Goal: Information Seeking & Learning: Learn about a topic

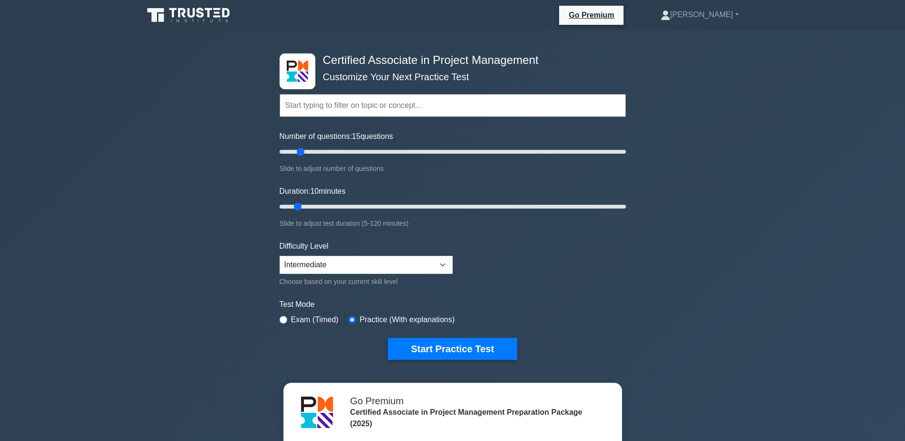
drag, startPoint x: 293, startPoint y: 150, endPoint x: 301, endPoint y: 147, distance: 8.2
click at [301, 147] on input "Number of questions: 15 questions" at bounding box center [453, 151] width 346 height 11
drag, startPoint x: 300, startPoint y: 152, endPoint x: 361, endPoint y: 144, distance: 62.1
type input "50"
click at [361, 146] on input "Number of questions: 50 questions" at bounding box center [453, 151] width 346 height 11
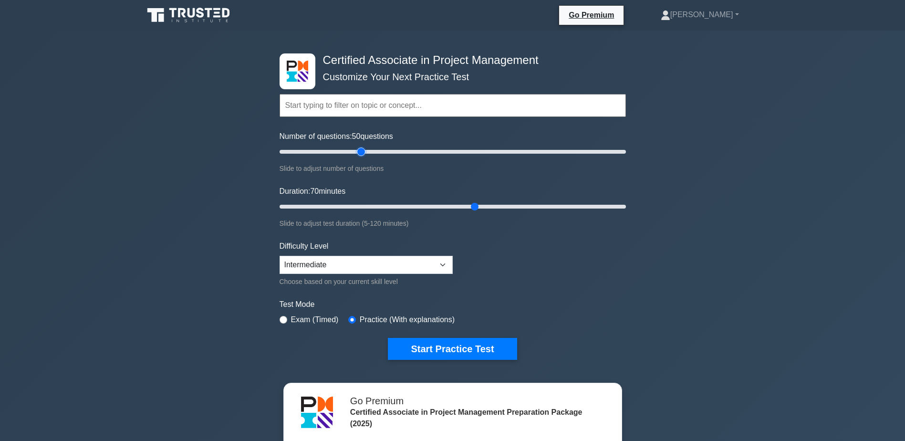
drag, startPoint x: 299, startPoint y: 206, endPoint x: 482, endPoint y: 200, distance: 183.3
type input "70"
click at [482, 201] on input "Duration: 70 minutes" at bounding box center [453, 206] width 346 height 11
click at [284, 317] on input "radio" at bounding box center [284, 320] width 8 height 8
radio input "true"
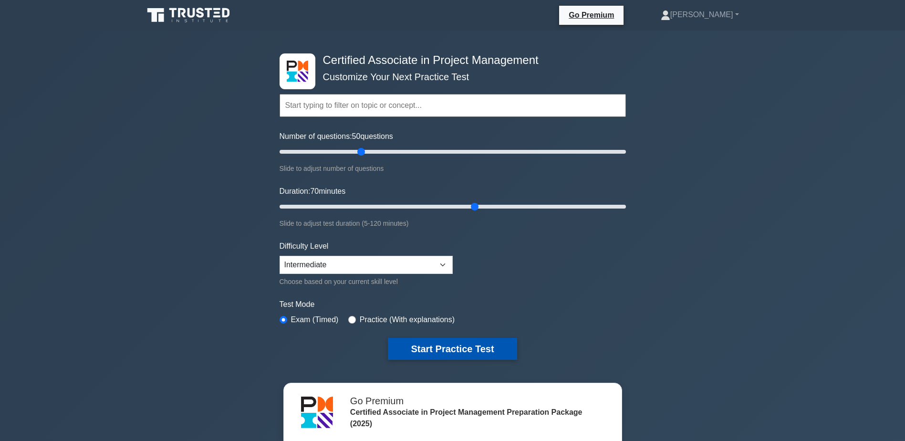
click at [423, 350] on button "Start Practice Test" at bounding box center [452, 349] width 129 height 22
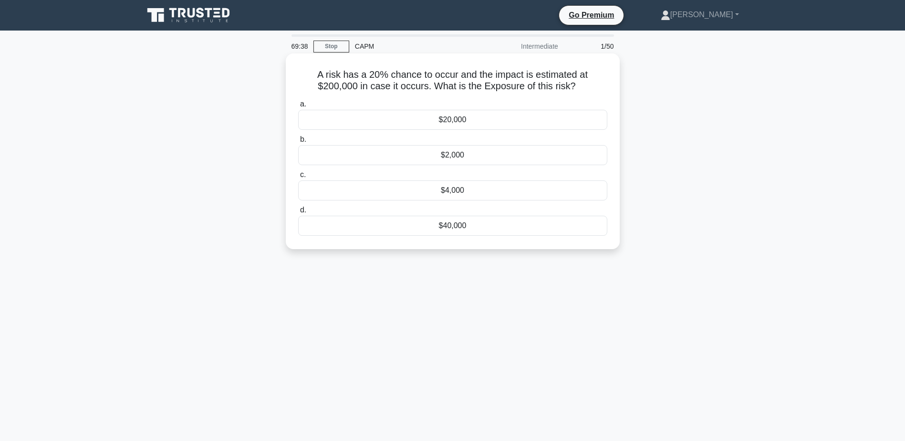
click at [405, 228] on div "$40,000" at bounding box center [452, 226] width 309 height 20
click at [298, 213] on input "d. $40,000" at bounding box center [298, 210] width 0 height 6
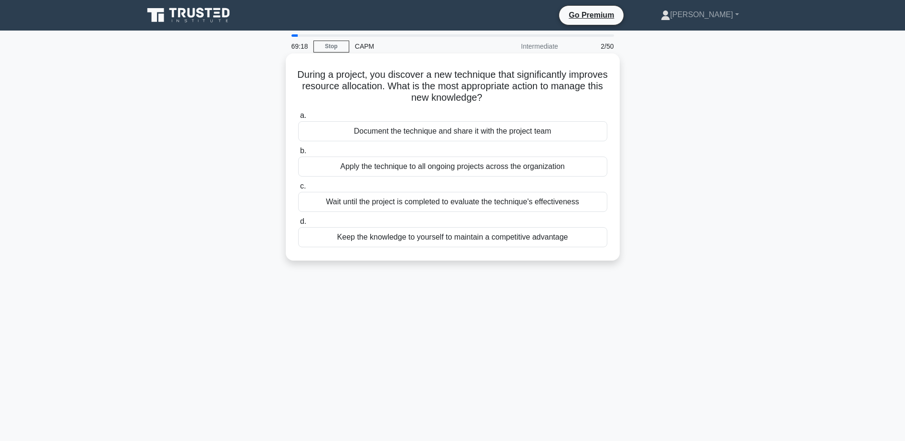
click at [486, 133] on div "Document the technique and share it with the project team" at bounding box center [452, 131] width 309 height 20
click at [298, 119] on input "a. Document the technique and share it with the project team" at bounding box center [298, 116] width 0 height 6
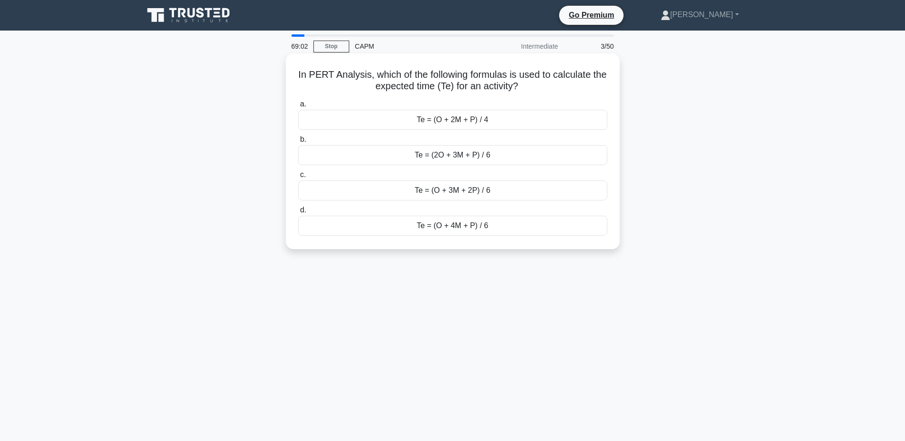
click at [456, 229] on div "Te = (O + 4M + P) / 6" at bounding box center [452, 226] width 309 height 20
click at [298, 213] on input "d. Te = (O + 4M + P) / 6" at bounding box center [298, 210] width 0 height 6
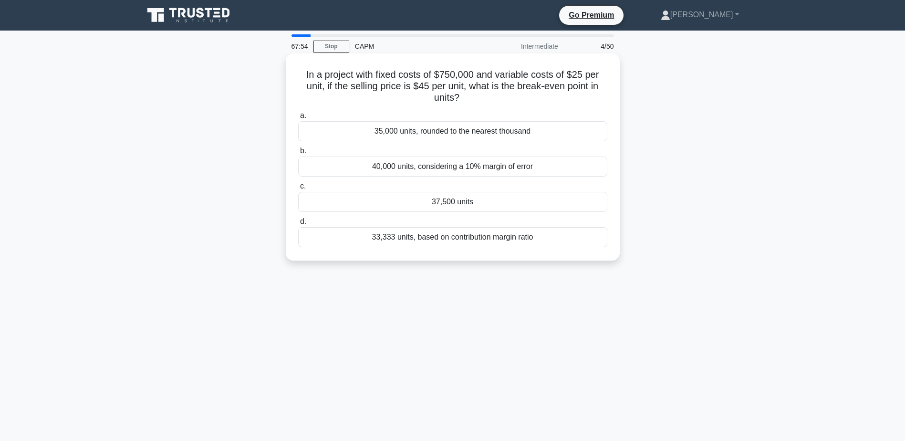
click at [411, 131] on div "35,000 units, rounded to the nearest thousand" at bounding box center [452, 131] width 309 height 20
click at [298, 119] on input "a. 35,000 units, rounded to the nearest thousand" at bounding box center [298, 116] width 0 height 6
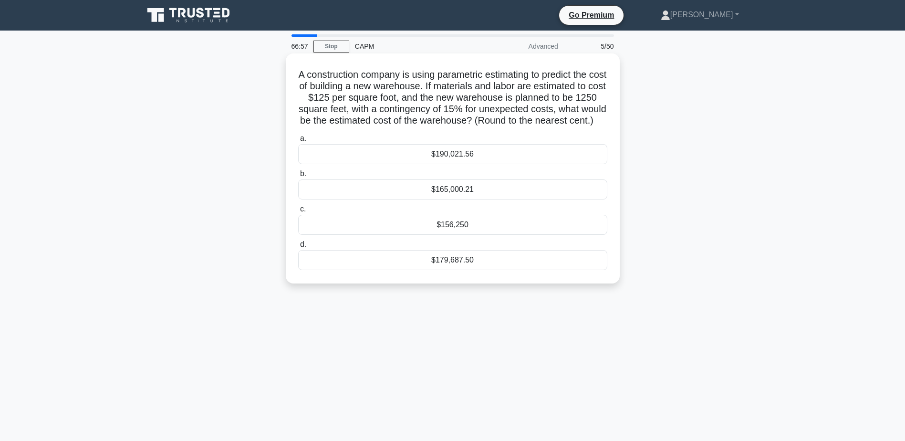
click at [479, 270] on div "$179,687.50" at bounding box center [452, 260] width 309 height 20
click at [298, 248] on input "d. $179,687.50" at bounding box center [298, 244] width 0 height 6
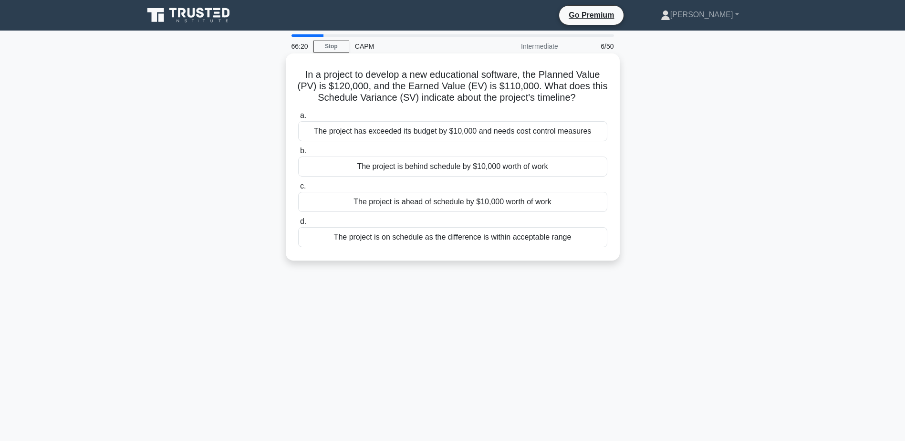
click at [451, 171] on div "The project is behind schedule by $10,000 worth of work" at bounding box center [452, 166] width 309 height 20
click at [298, 154] on input "b. The project is behind schedule by $10,000 worth of work" at bounding box center [298, 151] width 0 height 6
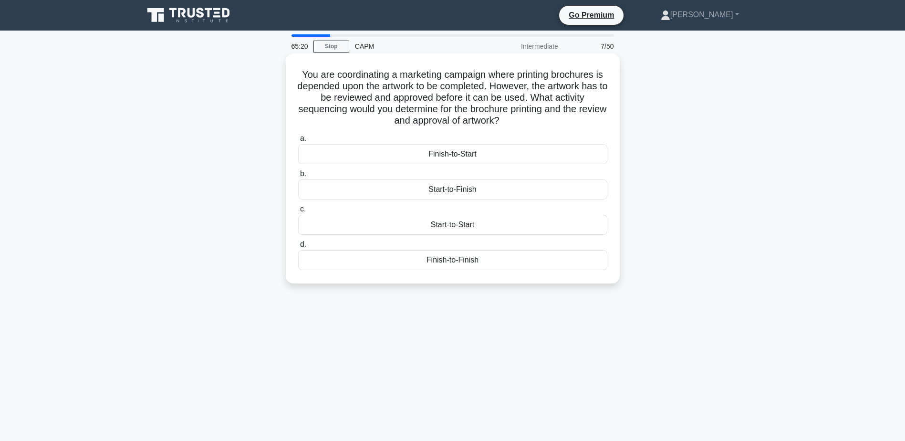
click at [407, 192] on div "Start-to-Finish" at bounding box center [452, 189] width 309 height 20
click at [298, 177] on input "b. Start-to-Finish" at bounding box center [298, 174] width 0 height 6
click at [424, 260] on div "Compromising" at bounding box center [452, 260] width 309 height 20
click at [298, 248] on input "d. Compromising" at bounding box center [298, 244] width 0 height 6
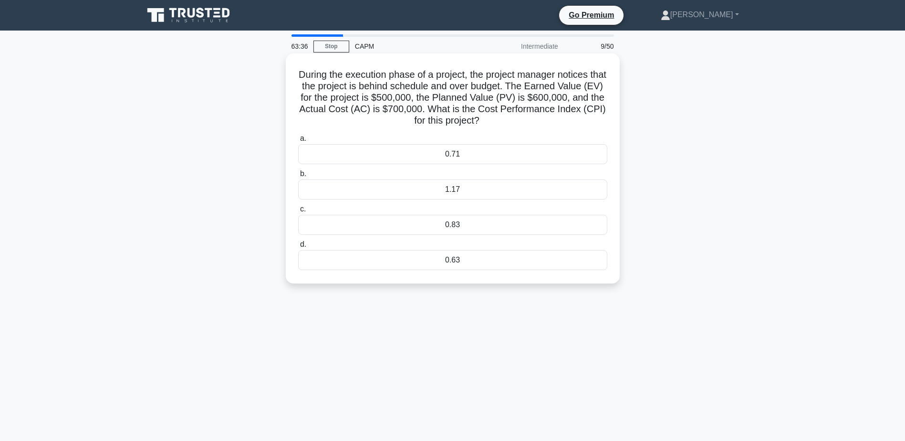
click at [481, 194] on div "1.17" at bounding box center [452, 189] width 309 height 20
click at [298, 177] on input "b. 1.17" at bounding box center [298, 174] width 0 height 6
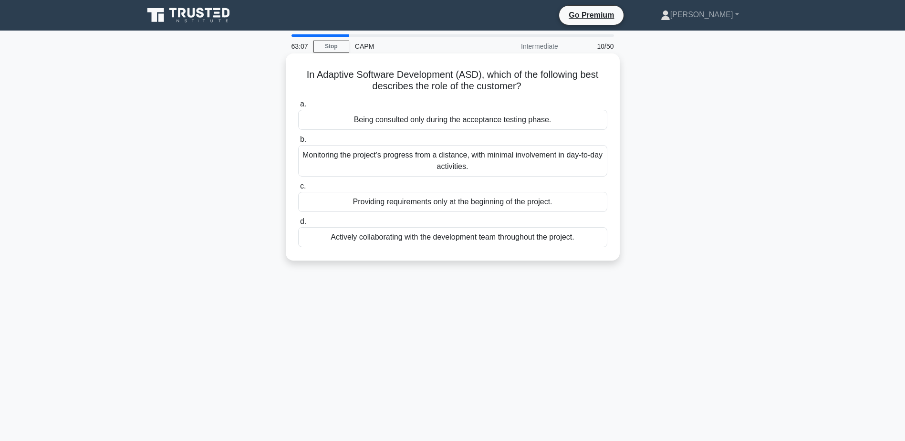
click at [490, 234] on div "Actively collaborating with the development team throughout the project." at bounding box center [452, 237] width 309 height 20
click at [298, 225] on input "d. Actively collaborating with the development team throughout the project." at bounding box center [298, 221] width 0 height 6
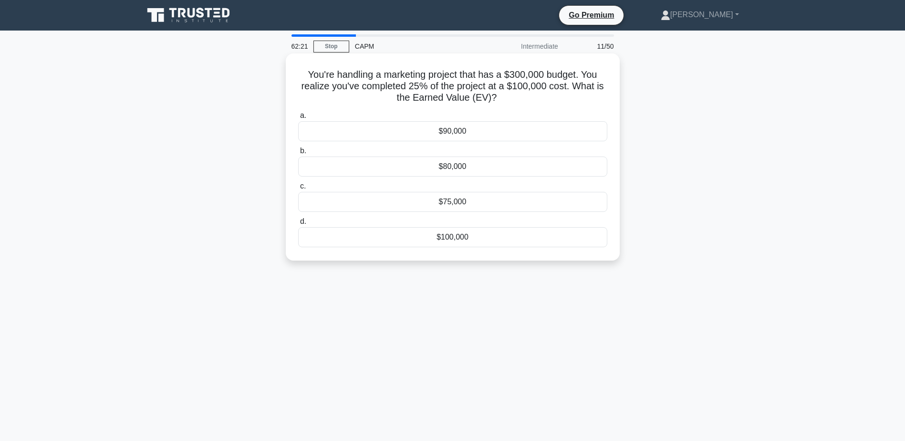
click at [404, 203] on div "$75,000" at bounding box center [452, 202] width 309 height 20
click at [298, 189] on input "c. $75,000" at bounding box center [298, 186] width 0 height 6
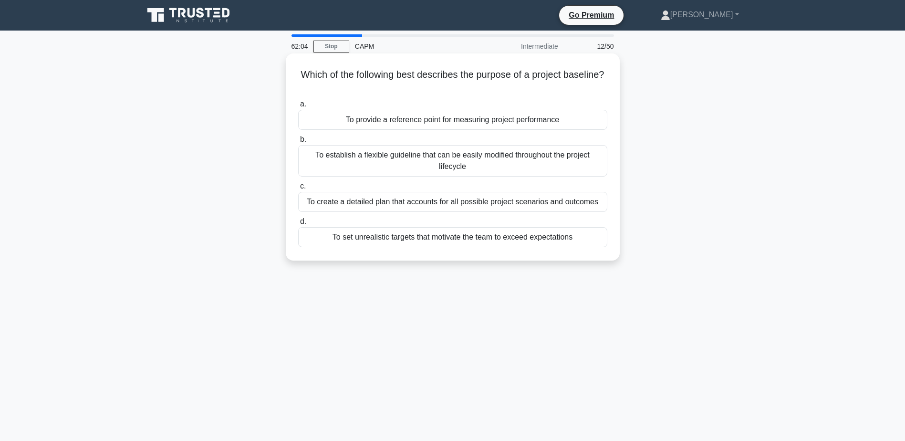
click at [447, 120] on div "To provide a reference point for measuring project performance" at bounding box center [452, 120] width 309 height 20
click at [298, 107] on input "a. To provide a reference point for measuring project performance" at bounding box center [298, 104] width 0 height 6
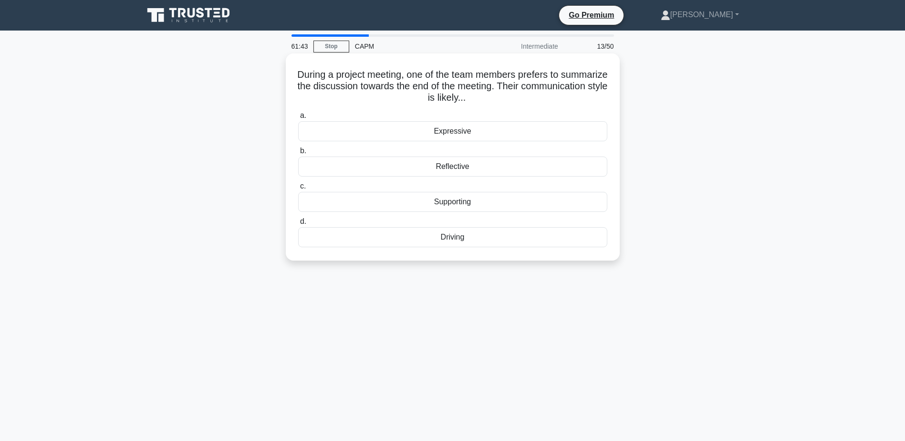
click at [449, 168] on div "Reflective" at bounding box center [452, 166] width 309 height 20
click at [298, 154] on input "b. Reflective" at bounding box center [298, 151] width 0 height 6
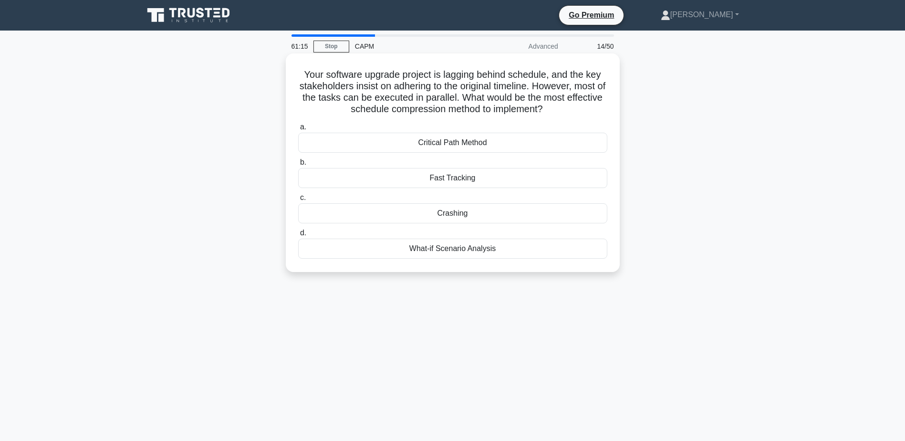
click at [453, 178] on div "Fast Tracking" at bounding box center [452, 178] width 309 height 20
click at [298, 166] on input "b. Fast Tracking" at bounding box center [298, 162] width 0 height 6
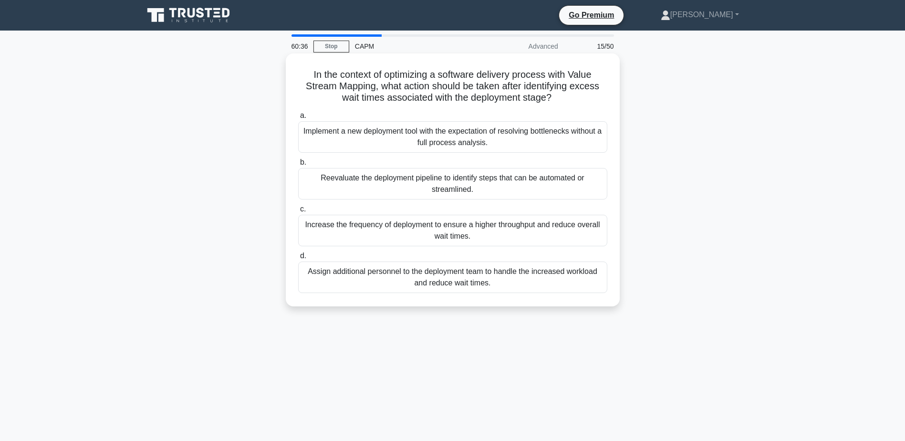
click at [357, 225] on div "Increase the frequency of deployment to ensure a higher throughput and reduce o…" at bounding box center [452, 230] width 309 height 31
click at [298, 212] on input "c. Increase the frequency of deployment to ensure a higher throughput and reduc…" at bounding box center [298, 209] width 0 height 6
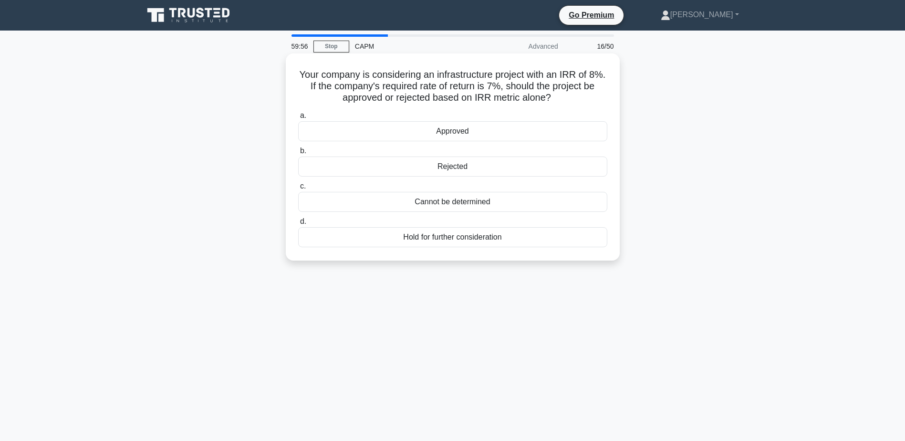
click at [420, 133] on div "Approved" at bounding box center [452, 131] width 309 height 20
click at [298, 119] on input "a. Approved" at bounding box center [298, 116] width 0 height 6
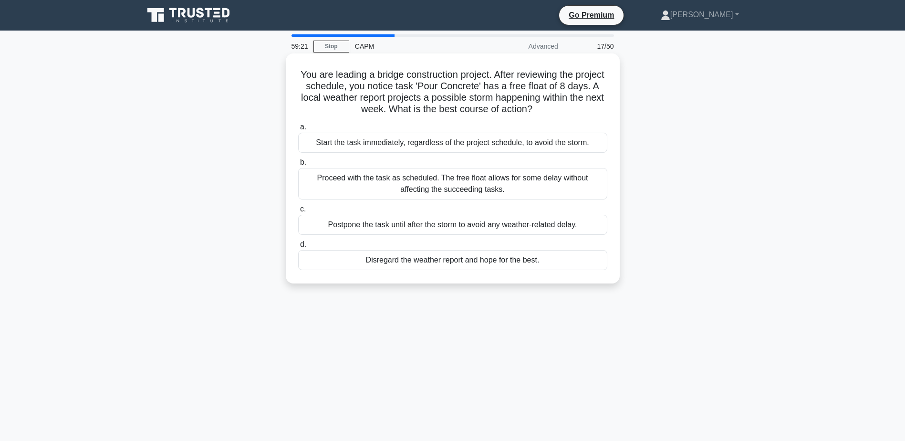
click at [425, 226] on div "Postpone the task until after the storm to avoid any weather-related delay." at bounding box center [452, 225] width 309 height 20
click at [298, 212] on input "c. Postpone the task until after the storm to avoid any weather-related delay." at bounding box center [298, 209] width 0 height 6
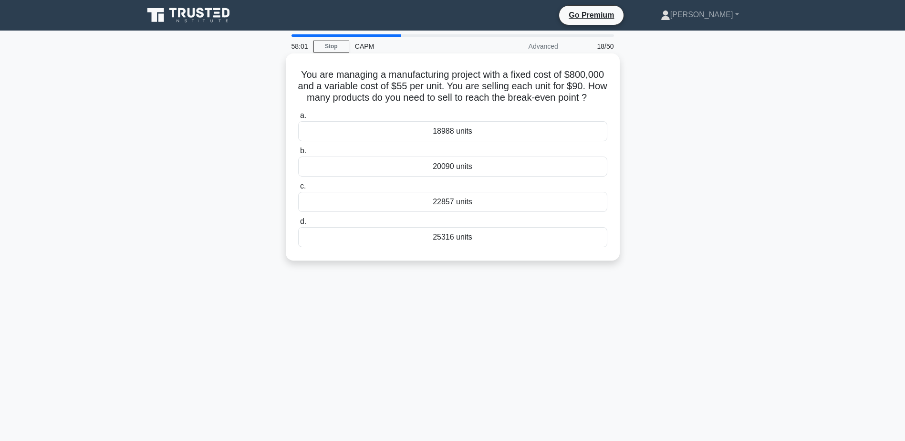
click at [466, 212] on div "22857 units" at bounding box center [452, 202] width 309 height 20
click at [298, 189] on input "c. 22857 units" at bounding box center [298, 186] width 0 height 6
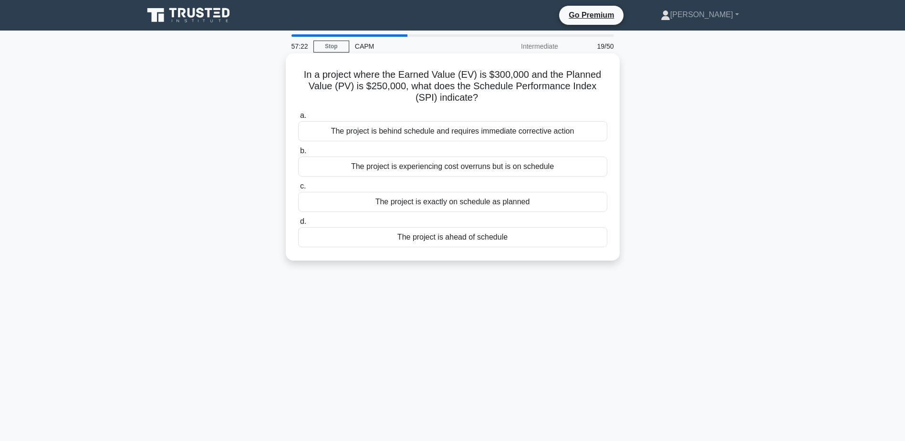
click at [421, 239] on div "The project is ahead of schedule" at bounding box center [452, 237] width 309 height 20
click at [298, 225] on input "d. The project is ahead of schedule" at bounding box center [298, 221] width 0 height 6
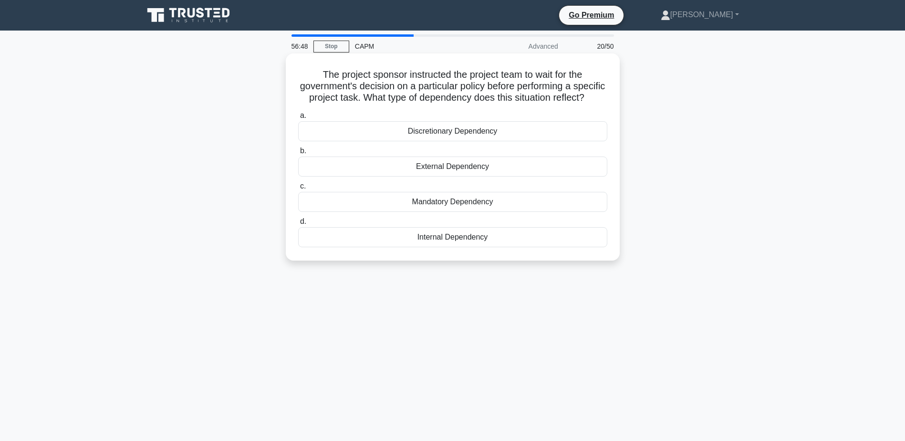
click at [435, 177] on div "External Dependency" at bounding box center [452, 166] width 309 height 20
click at [298, 154] on input "b. External Dependency" at bounding box center [298, 151] width 0 height 6
click at [438, 204] on div "Statement of Work (SOW)." at bounding box center [452, 202] width 309 height 20
click at [298, 189] on input "c. Statement of Work (SOW)." at bounding box center [298, 186] width 0 height 6
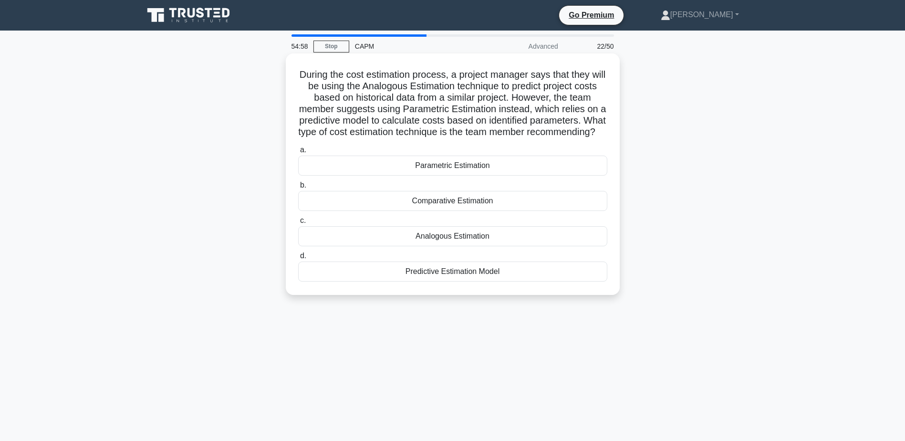
click at [395, 246] on div "Analogous Estimation" at bounding box center [452, 236] width 309 height 20
click at [298, 224] on input "c. Analogous Estimation" at bounding box center [298, 221] width 0 height 6
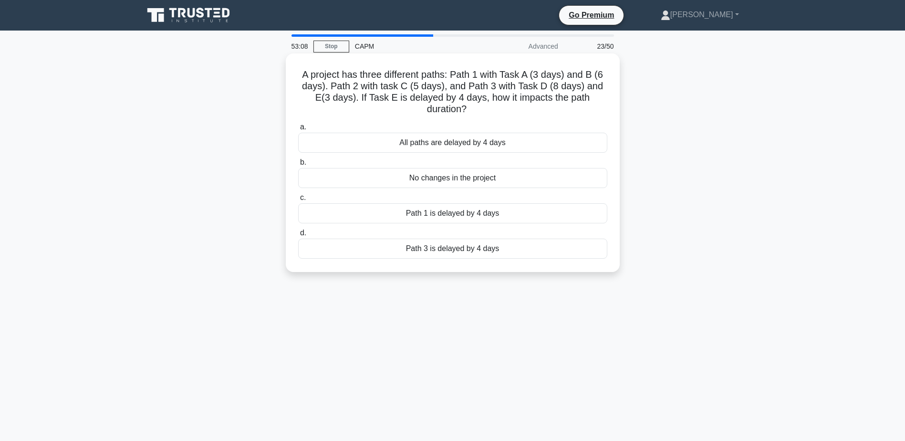
click at [393, 172] on div "No changes in the project" at bounding box center [452, 178] width 309 height 20
click at [298, 166] on input "b. No changes in the project" at bounding box center [298, 162] width 0 height 6
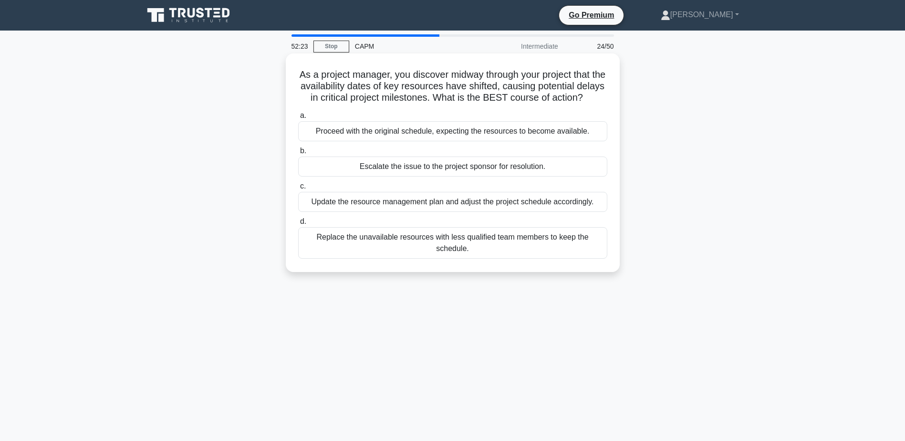
click at [392, 212] on div "Update the resource management plan and adjust the project schedule accordingly." at bounding box center [452, 202] width 309 height 20
click at [298, 189] on input "c. Update the resource management plan and adjust the project schedule accordin…" at bounding box center [298, 186] width 0 height 6
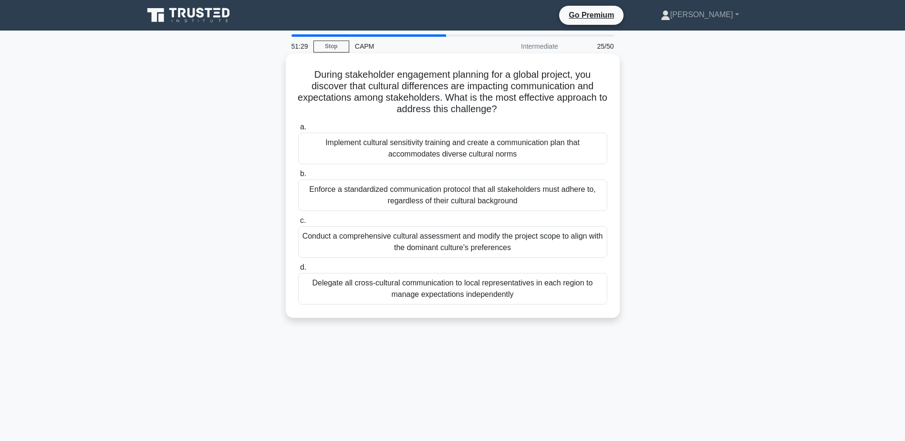
click at [459, 151] on div "Implement cultural sensitivity training and create a communication plan that ac…" at bounding box center [452, 148] width 309 height 31
click at [298, 130] on input "a. Implement cultural sensitivity training and create a communication plan that…" at bounding box center [298, 127] width 0 height 6
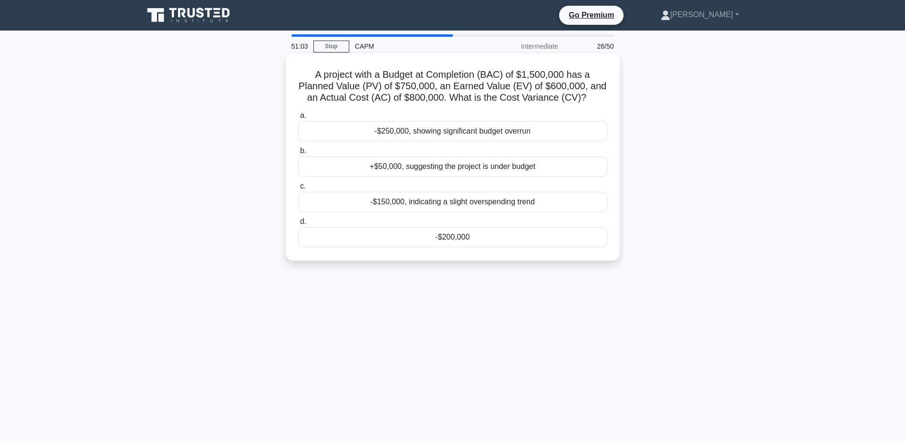
click at [447, 241] on div "-$200,000" at bounding box center [452, 237] width 309 height 20
click at [298, 225] on input "d. -$200,000" at bounding box center [298, 221] width 0 height 6
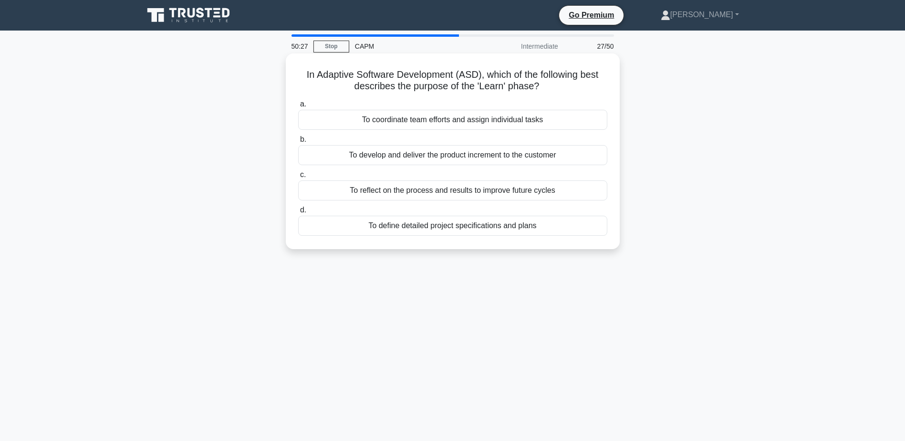
click at [439, 226] on div "To define detailed project specifications and plans" at bounding box center [452, 226] width 309 height 20
click at [298, 213] on input "d. To define detailed project specifications and plans" at bounding box center [298, 210] width 0 height 6
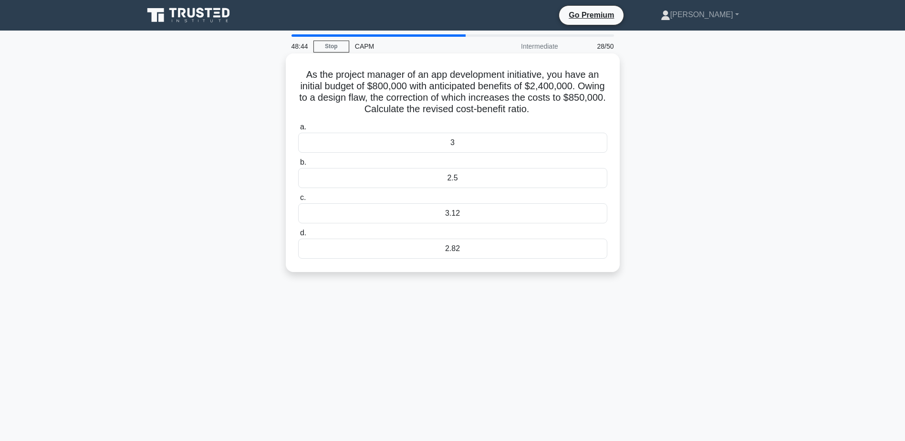
click at [449, 216] on div "3.12" at bounding box center [452, 213] width 309 height 20
click at [298, 201] on input "c. 3.12" at bounding box center [298, 198] width 0 height 6
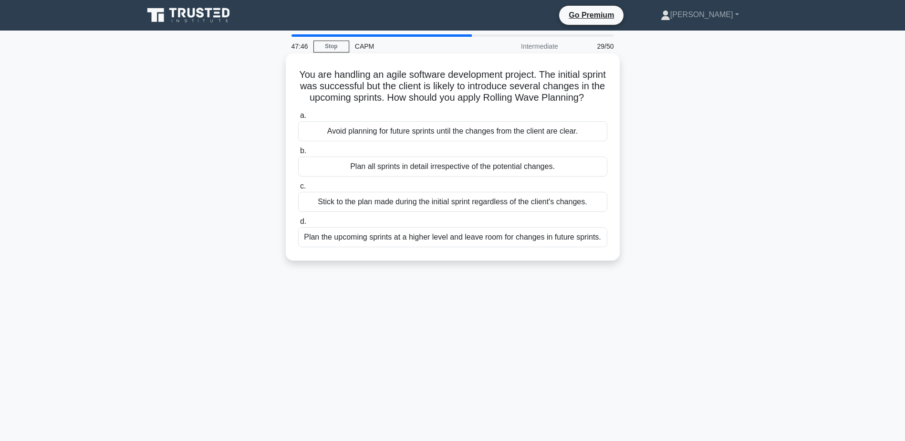
click at [418, 247] on div "Plan the upcoming sprints at a higher level and leave room for changes in futur…" at bounding box center [452, 237] width 309 height 20
click at [298, 225] on input "d. Plan the upcoming sprints at a higher level and leave room for changes in fu…" at bounding box center [298, 221] width 0 height 6
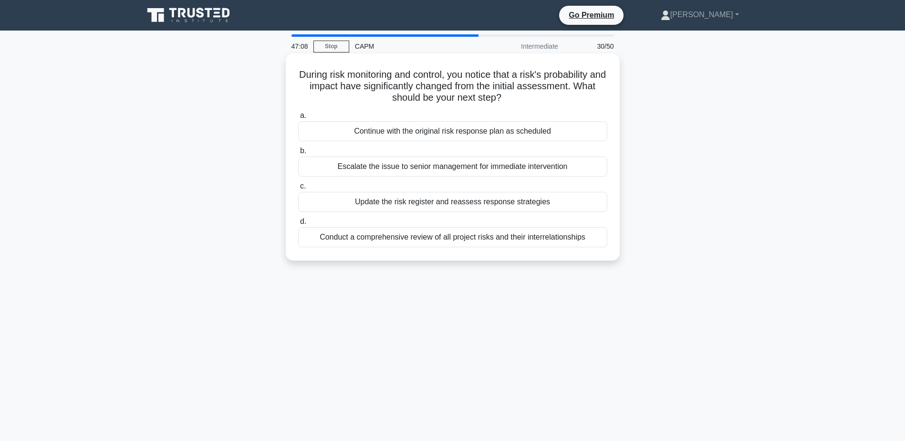
click at [429, 238] on div "Conduct a comprehensive review of all project risks and their interrelationships" at bounding box center [452, 237] width 309 height 20
click at [298, 225] on input "d. Conduct a comprehensive review of all project risks and their interrelations…" at bounding box center [298, 221] width 0 height 6
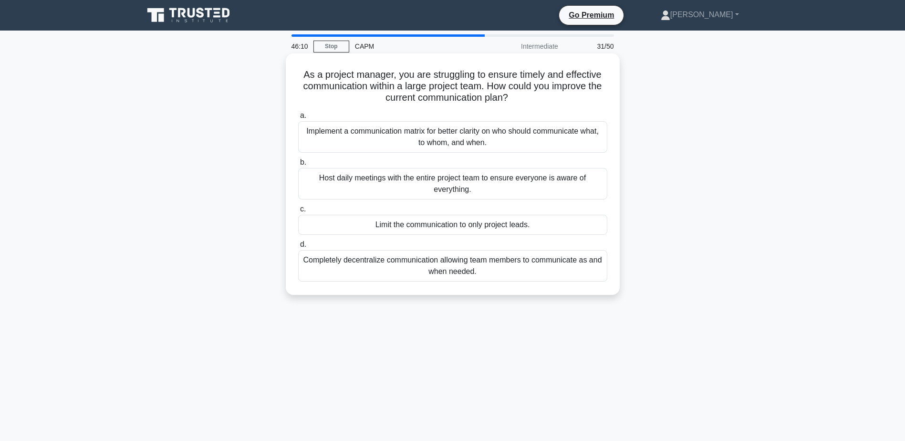
click at [434, 137] on div "Implement a communication matrix for better clarity on who should communicate w…" at bounding box center [452, 136] width 309 height 31
click at [298, 119] on input "a. Implement a communication matrix for better clarity on who should communicat…" at bounding box center [298, 116] width 0 height 6
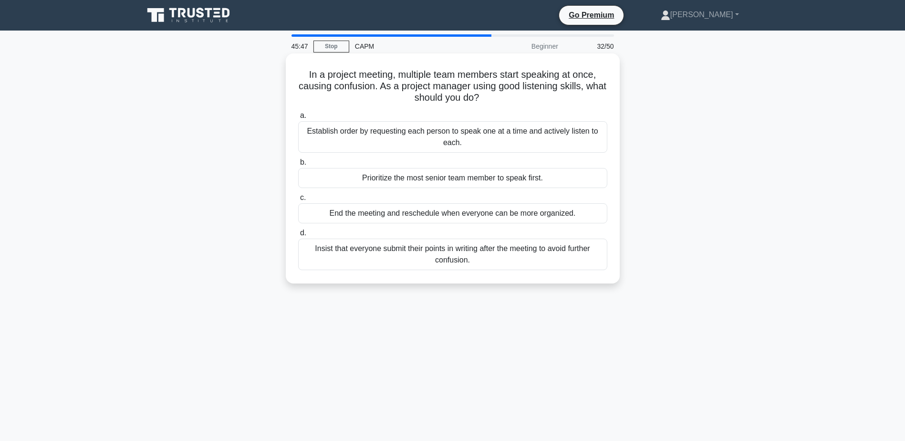
click at [489, 137] on div "Establish order by requesting each person to speak one at a time and actively l…" at bounding box center [452, 136] width 309 height 31
click at [298, 119] on input "a. Establish order by requesting each person to speak one at a time and activel…" at bounding box center [298, 116] width 0 height 6
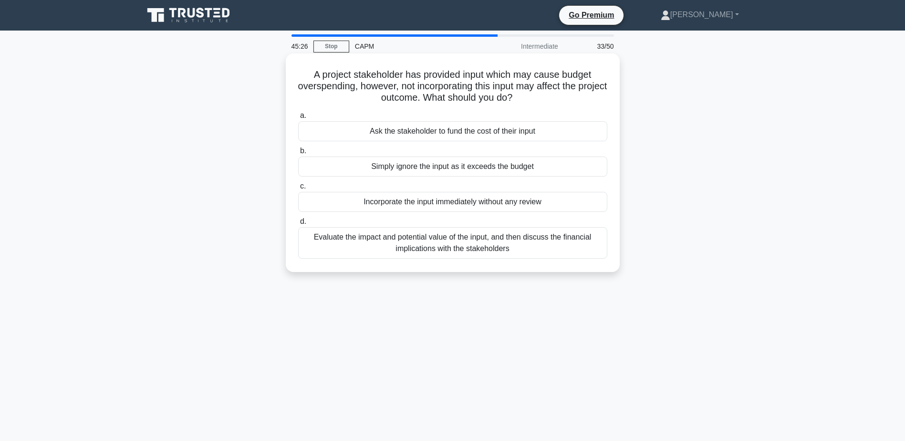
click at [437, 240] on div "Evaluate the impact and potential value of the input, and then discuss the fina…" at bounding box center [452, 242] width 309 height 31
click at [298, 225] on input "d. Evaluate the impact and potential value of the input, and then discuss the f…" at bounding box center [298, 221] width 0 height 6
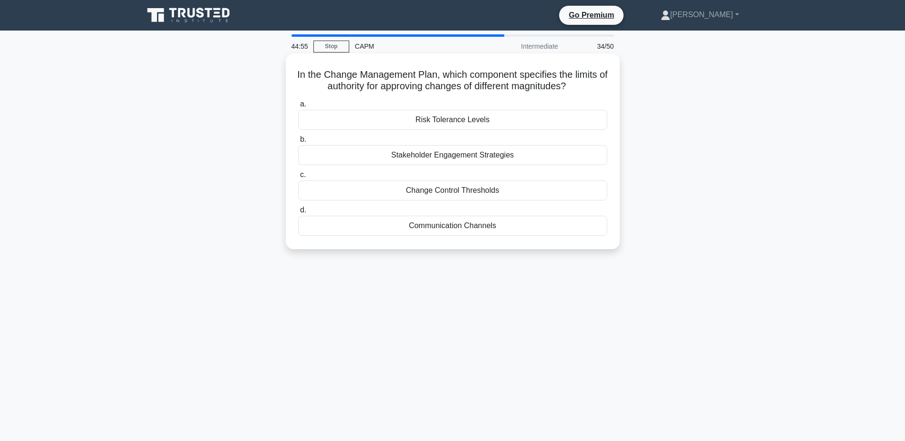
click at [443, 192] on div "Change Control Thresholds" at bounding box center [452, 190] width 309 height 20
click at [298, 178] on input "c. Change Control Thresholds" at bounding box center [298, 175] width 0 height 6
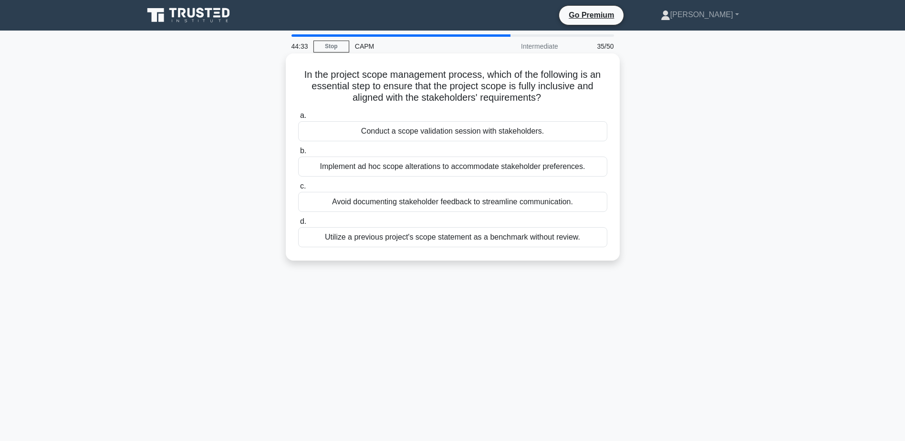
click at [446, 132] on div "Conduct a scope validation session with stakeholders." at bounding box center [452, 131] width 309 height 20
click at [298, 119] on input "a. Conduct a scope validation session with stakeholders." at bounding box center [298, 116] width 0 height 6
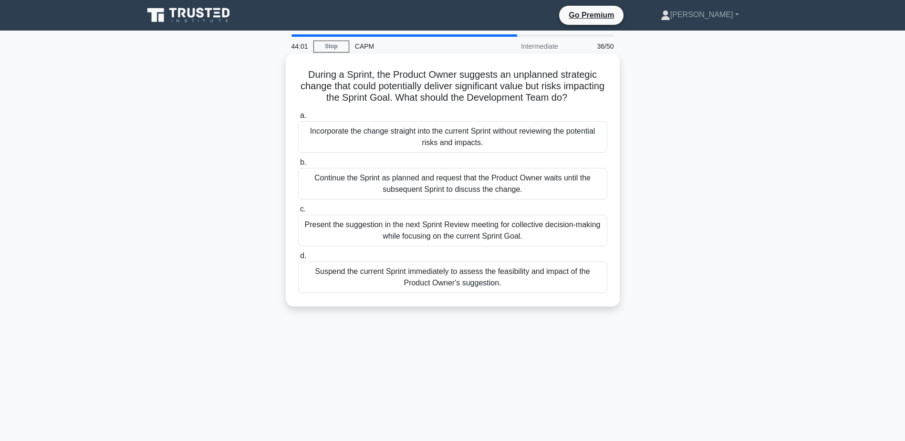
click at [434, 227] on div "Present the suggestion in the next Sprint Review meeting for collective decisio…" at bounding box center [452, 230] width 309 height 31
click at [298, 212] on input "c. Present the suggestion in the next Sprint Review meeting for collective deci…" at bounding box center [298, 209] width 0 height 6
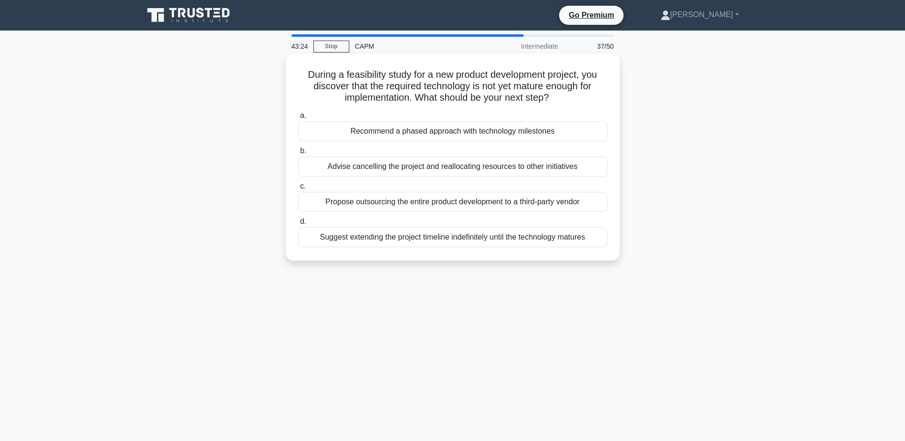
click at [425, 133] on div "Recommend a phased approach with technology milestones" at bounding box center [452, 131] width 309 height 20
click at [298, 119] on input "a. Recommend a phased approach with technology milestones" at bounding box center [298, 116] width 0 height 6
click at [456, 202] on div "To identify and eliminate waste in processes to improve efficiency." at bounding box center [452, 202] width 309 height 20
click at [298, 189] on input "c. To identify and eliminate waste in processes to improve efficiency." at bounding box center [298, 186] width 0 height 6
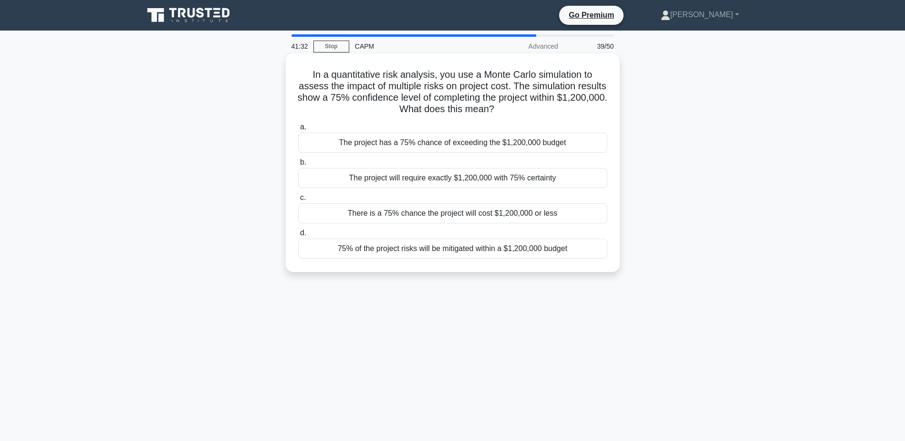
click at [474, 213] on div "There is a 75% chance the project will cost $1,200,000 or less" at bounding box center [452, 213] width 309 height 20
click at [298, 201] on input "c. There is a 75% chance the project will cost $1,200,000 or less" at bounding box center [298, 198] width 0 height 6
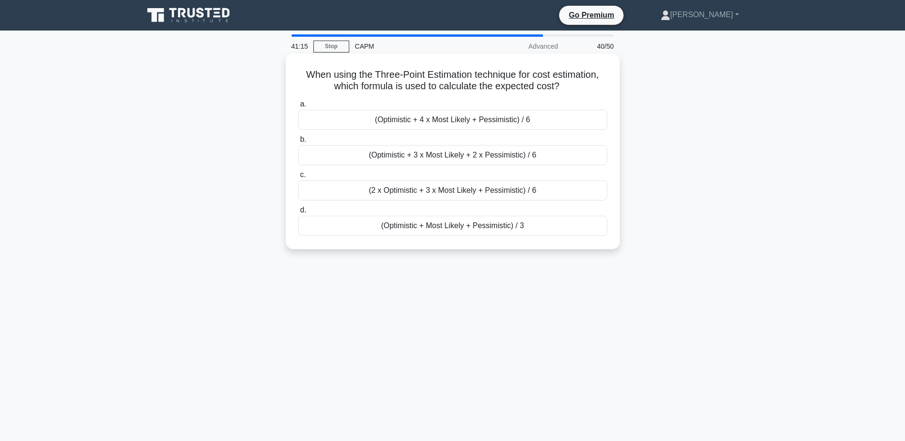
click at [437, 122] on div "(Optimistic + 4 x Most Likely + Pessimistic) / 6" at bounding box center [452, 120] width 309 height 20
click at [298, 107] on input "a. (Optimistic + 4 x Most Likely + Pessimistic) / 6" at bounding box center [298, 104] width 0 height 6
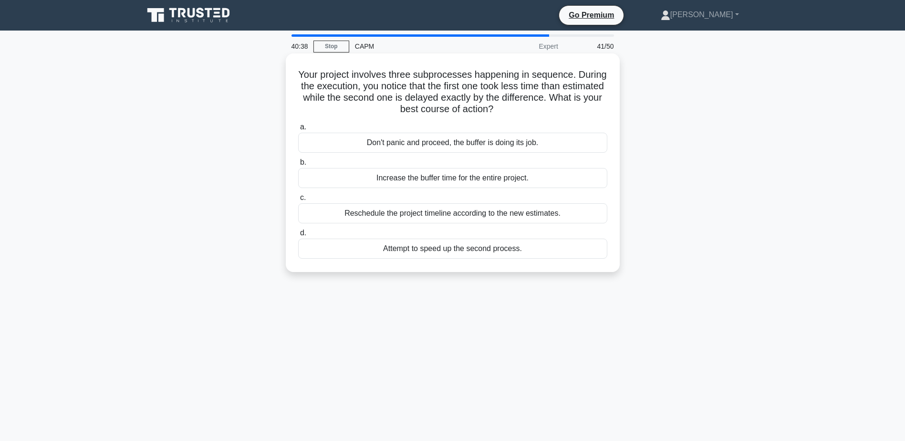
click at [430, 146] on div "Don't panic and proceed, the buffer is doing its job." at bounding box center [452, 143] width 309 height 20
click at [298, 130] on input "a. Don't panic and proceed, the buffer is doing its job." at bounding box center [298, 127] width 0 height 6
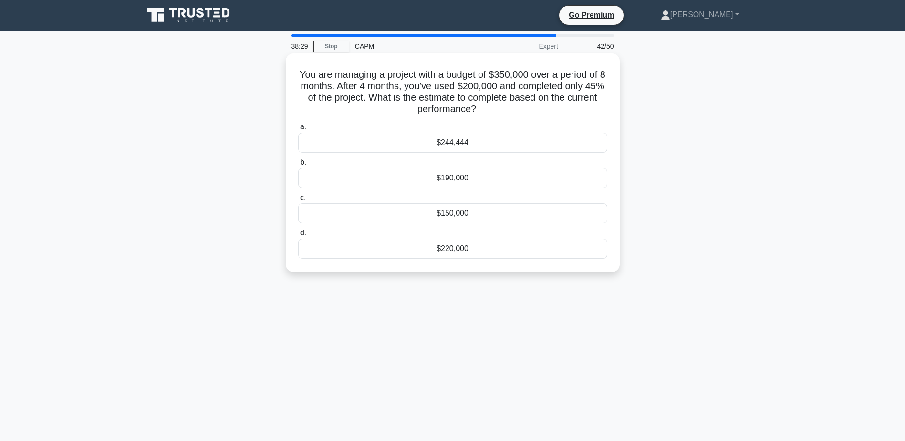
click at [462, 249] on div "$220,000" at bounding box center [452, 249] width 309 height 20
click at [298, 236] on input "d. $220,000" at bounding box center [298, 233] width 0 height 6
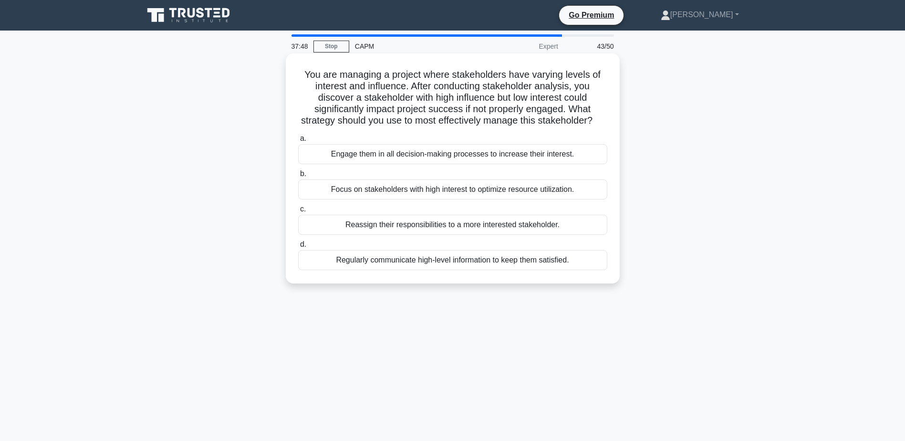
click at [462, 164] on div "Engage them in all decision-making processes to increase their interest." at bounding box center [452, 154] width 309 height 20
click at [298, 142] on input "a. Engage them in all decision-making processes to increase their interest." at bounding box center [298, 138] width 0 height 6
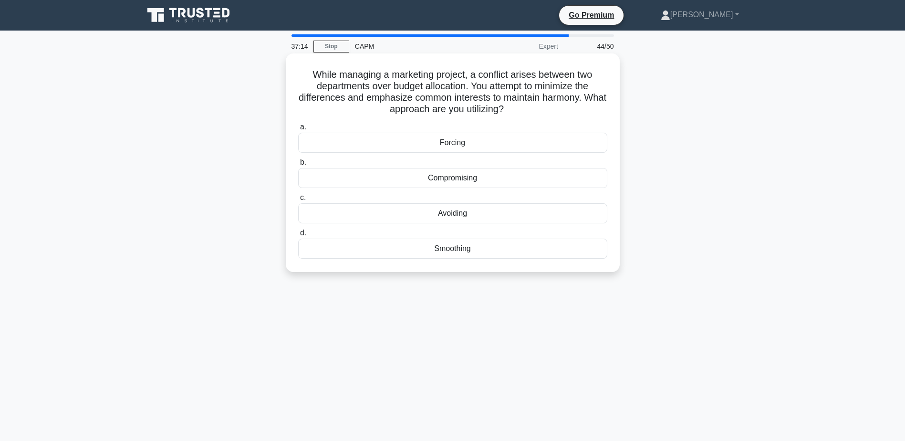
click at [424, 178] on div "Compromising" at bounding box center [452, 178] width 309 height 20
click at [298, 166] on input "b. Compromising" at bounding box center [298, 162] width 0 height 6
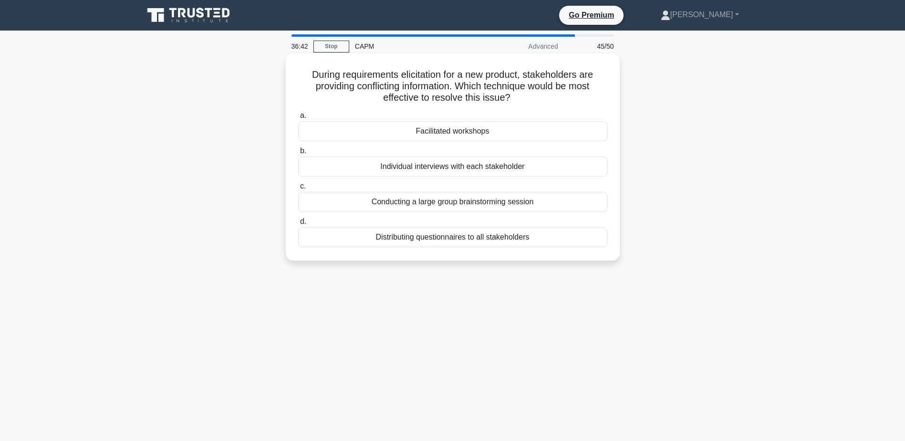
click at [449, 202] on div "Conducting a large group brainstorming session" at bounding box center [452, 202] width 309 height 20
click at [298, 189] on input "c. Conducting a large group brainstorming session" at bounding box center [298, 186] width 0 height 6
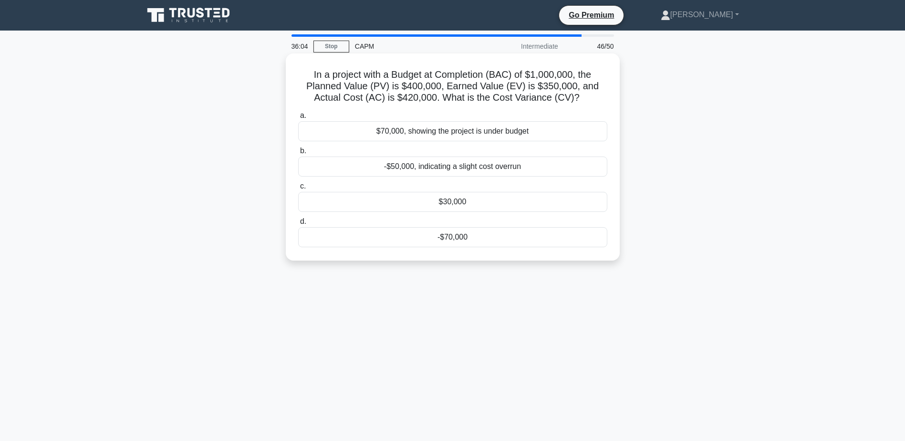
click at [450, 236] on div "-$70,000" at bounding box center [452, 237] width 309 height 20
click at [298, 225] on input "d. -$70,000" at bounding box center [298, 221] width 0 height 6
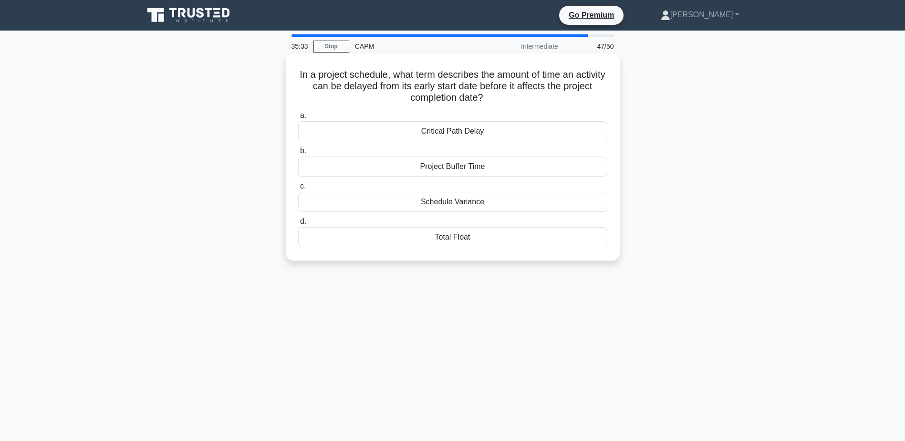
click at [451, 241] on div "Total Float" at bounding box center [452, 237] width 309 height 20
click at [298, 225] on input "d. Total Float" at bounding box center [298, 221] width 0 height 6
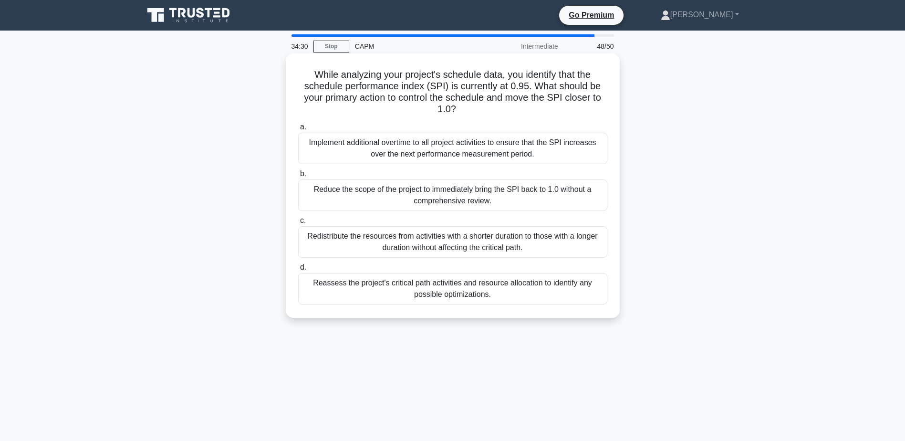
click at [466, 244] on div "Redistribute the resources from activities with a shorter duration to those wit…" at bounding box center [452, 241] width 309 height 31
click at [298, 224] on input "c. Redistribute the resources from activities with a shorter duration to those …" at bounding box center [298, 221] width 0 height 6
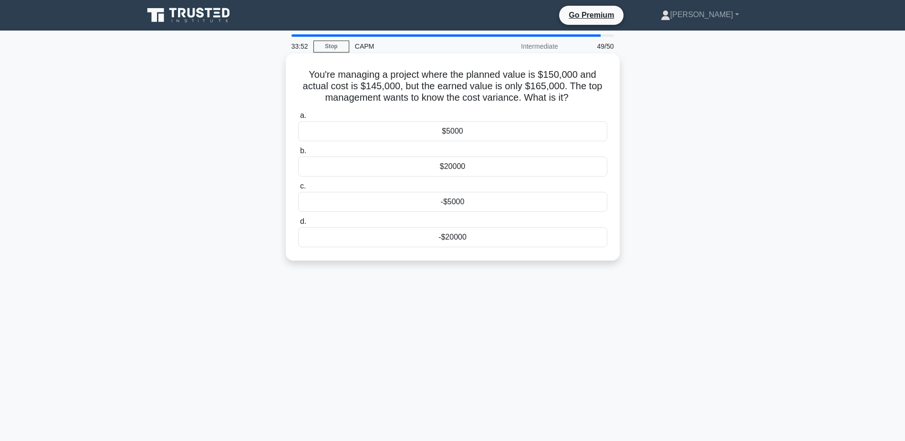
click at [445, 168] on div "$20000" at bounding box center [452, 166] width 309 height 20
click at [298, 154] on input "b. $20000" at bounding box center [298, 151] width 0 height 6
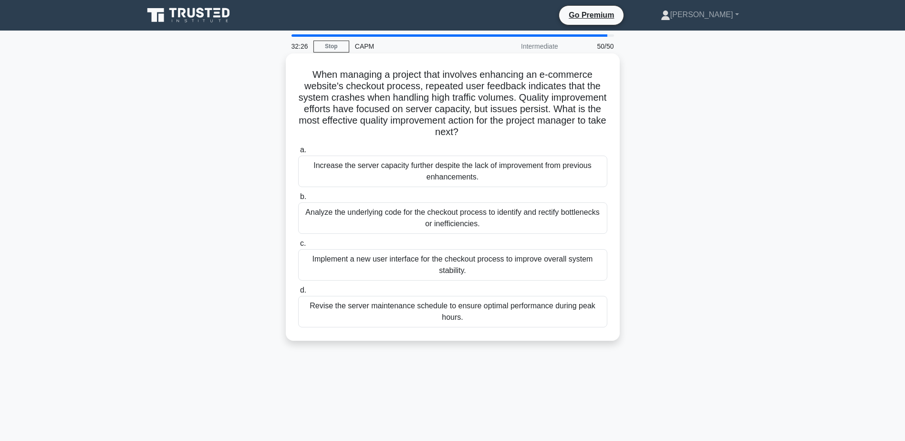
click at [450, 219] on div "Analyze the underlying code for the checkout process to identify and rectify bo…" at bounding box center [452, 217] width 309 height 31
click at [298, 200] on input "b. Analyze the underlying code for the checkout process to identify and rectify…" at bounding box center [298, 197] width 0 height 6
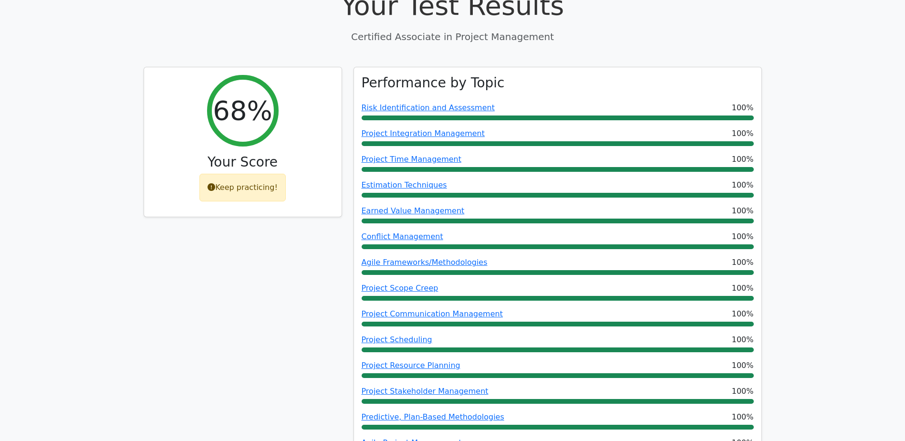
scroll to position [286, 0]
